Goal: Navigation & Orientation: Find specific page/section

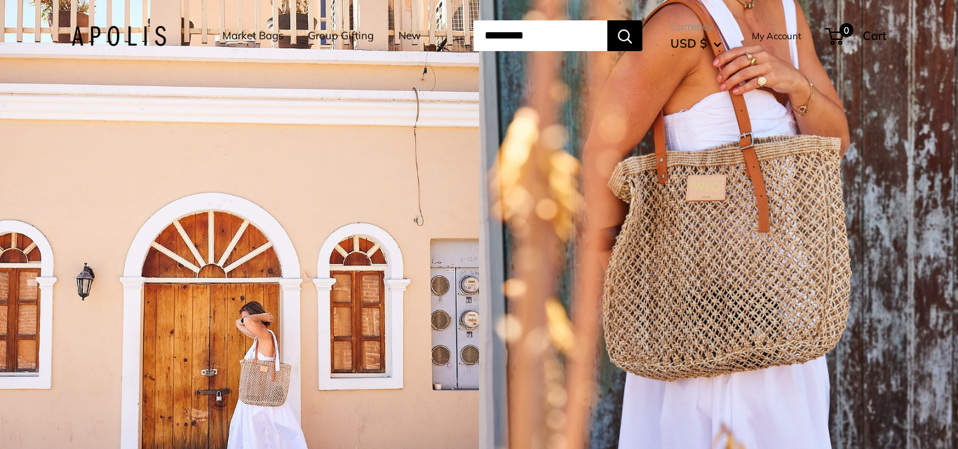
click at [106, 36] on img at bounding box center [119, 36] width 95 height 20
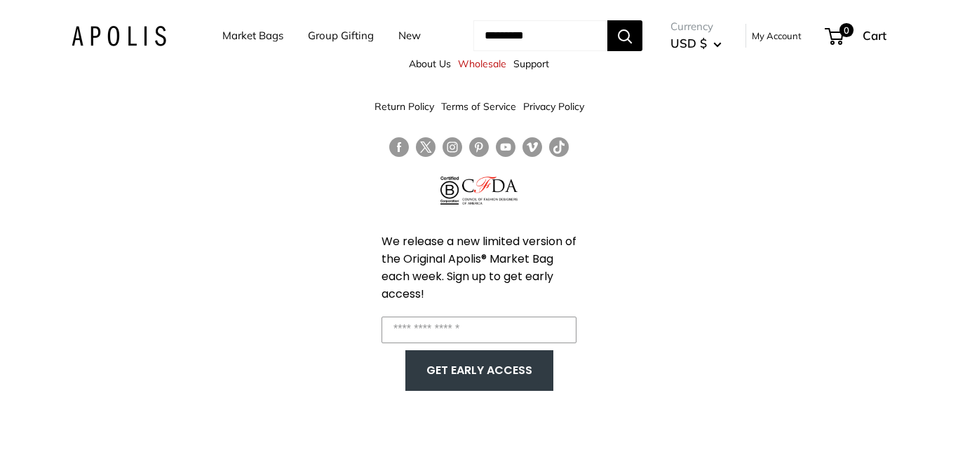
click at [530, 63] on header "Market Bags Group Gifting New Need help? Text Us: 20919 [EMAIL_ADDRESS][DOMAIN_…" at bounding box center [478, 35] width 871 height 57
click at [531, 68] on link "Support" at bounding box center [531, 63] width 36 height 25
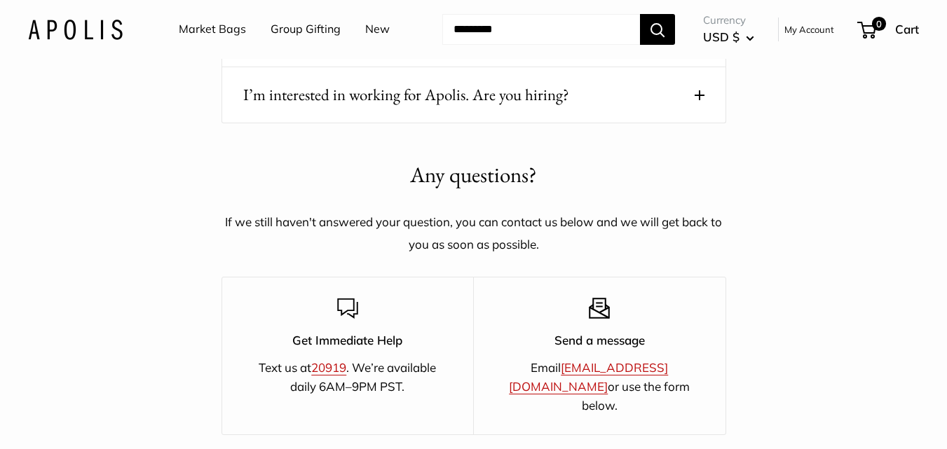
scroll to position [2103, 0]
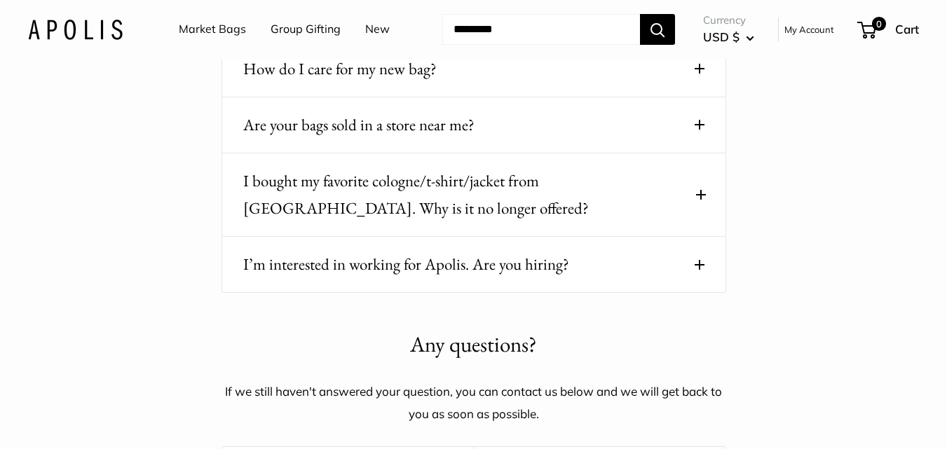
click at [226, 27] on link "Market Bags" at bounding box center [212, 29] width 67 height 21
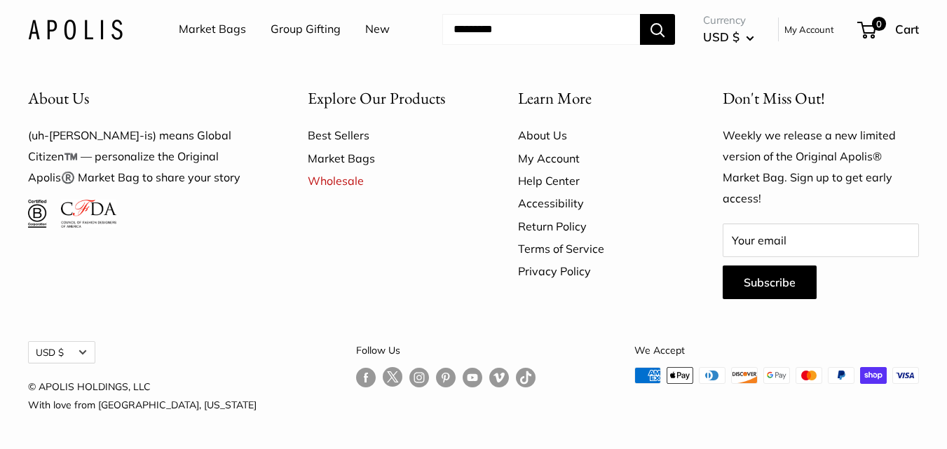
scroll to position [4346, 0]
